Goal: Transaction & Acquisition: Purchase product/service

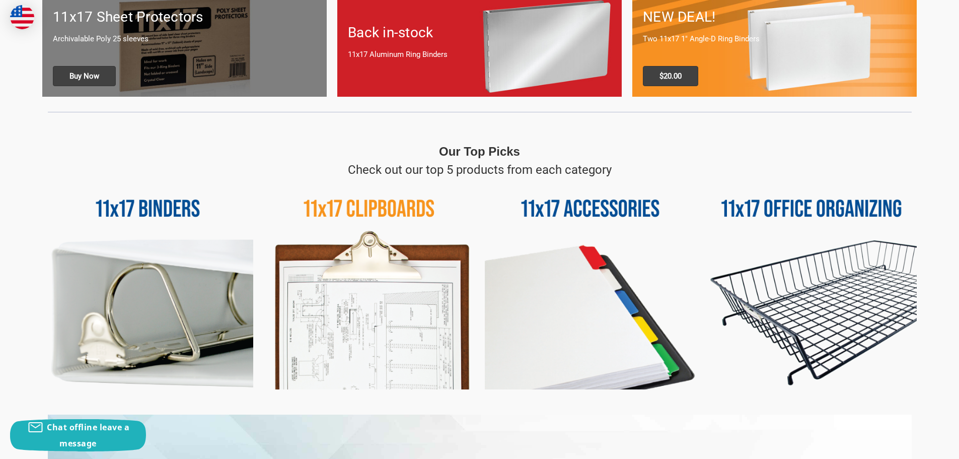
scroll to position [302, 0]
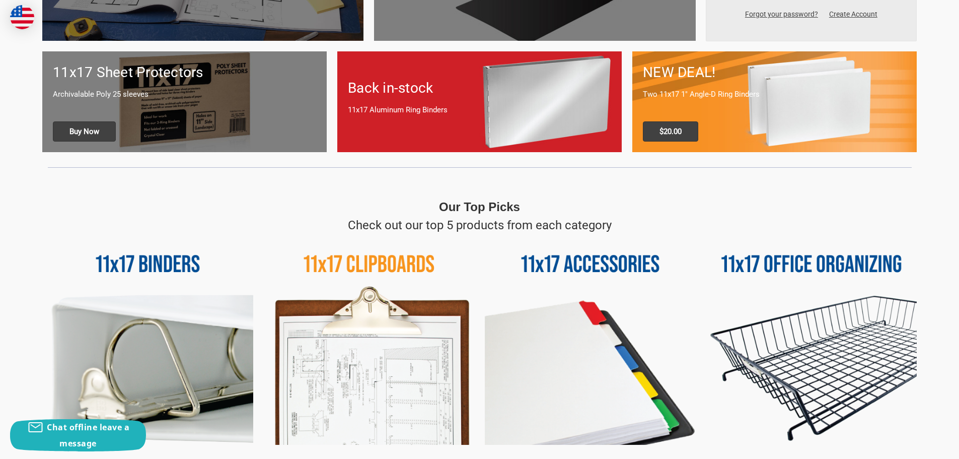
click at [156, 273] on img at bounding box center [147, 339] width 211 height 211
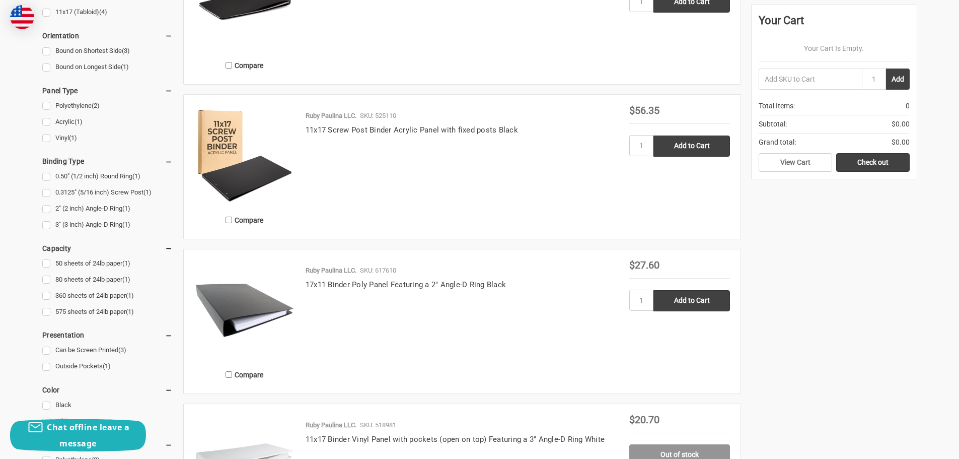
scroll to position [101, 0]
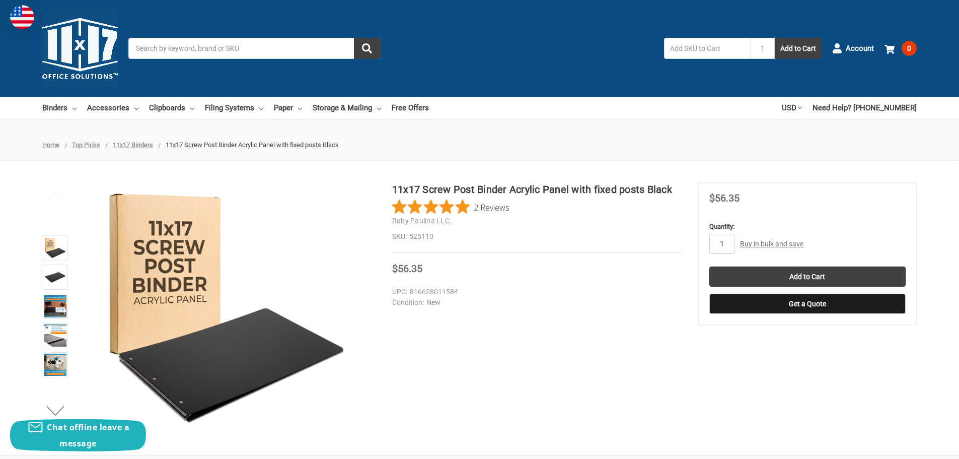
click at [48, 272] on img at bounding box center [55, 277] width 22 height 22
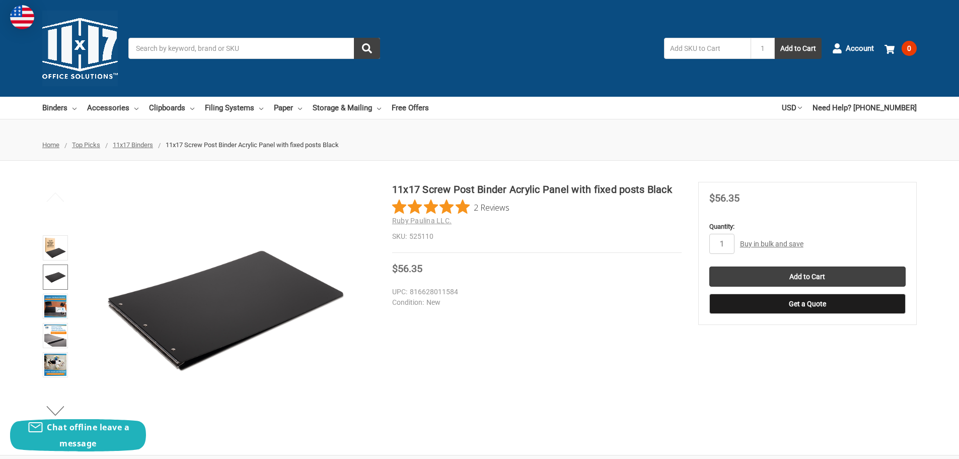
click at [52, 294] on link at bounding box center [55, 306] width 25 height 25
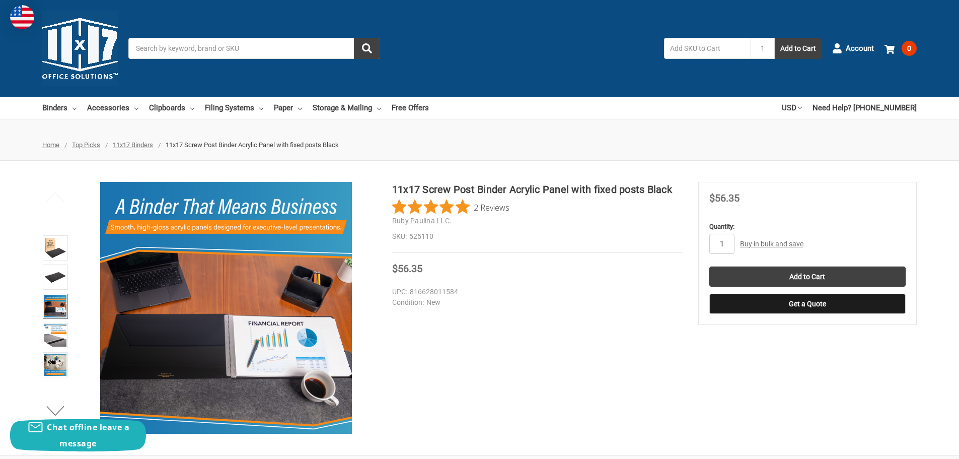
click at [55, 335] on img at bounding box center [55, 335] width 22 height 22
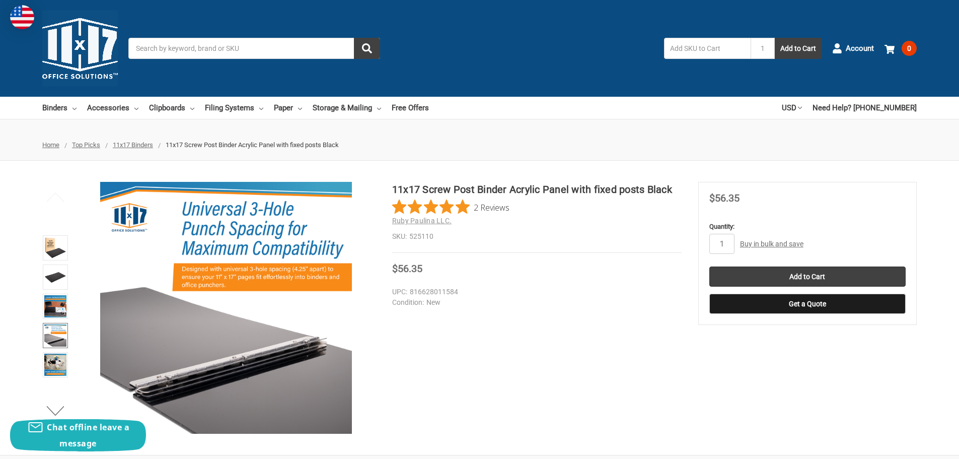
click at [54, 364] on img at bounding box center [55, 364] width 22 height 22
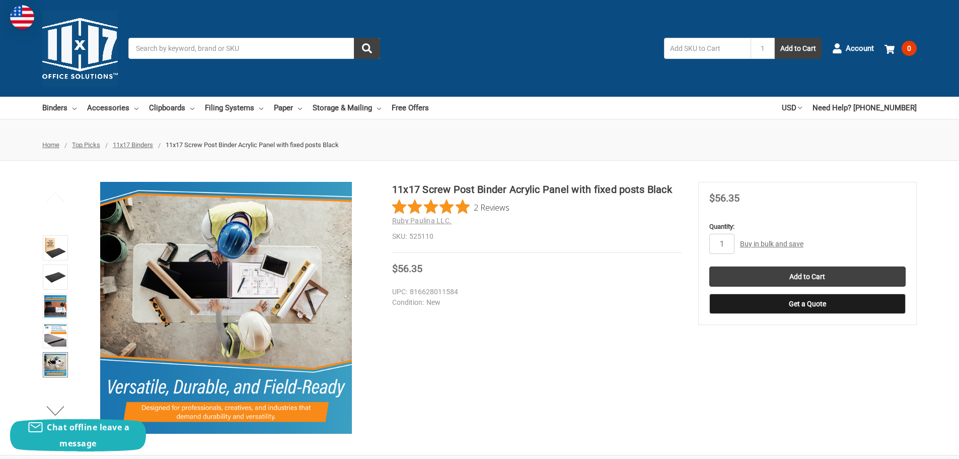
scroll to position [50, 0]
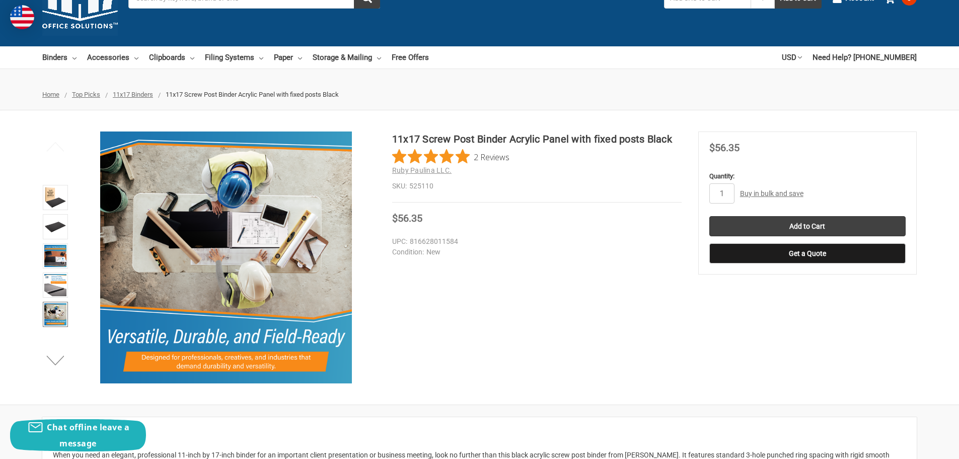
click at [54, 364] on button "Next" at bounding box center [55, 360] width 31 height 20
click at [55, 310] on img at bounding box center [55, 314] width 22 height 22
